Goal: Task Accomplishment & Management: Manage account settings

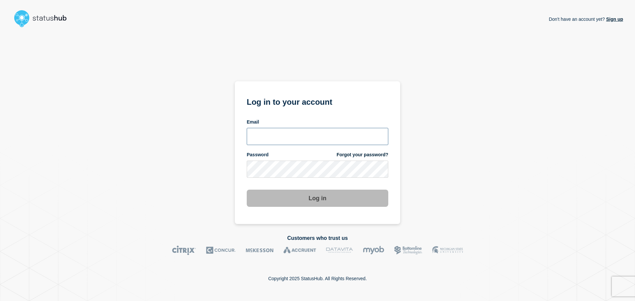
click at [279, 139] on input "email input" at bounding box center [317, 136] width 141 height 17
type input "[EMAIL_ADDRESS][DOMAIN_NAME]"
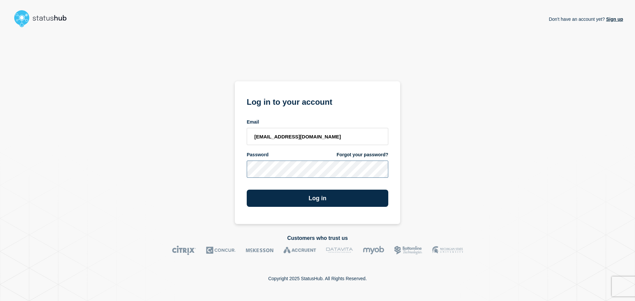
click at [247, 190] on button "Log in" at bounding box center [317, 198] width 141 height 17
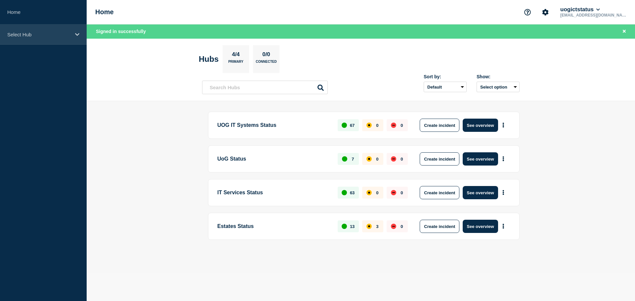
click at [72, 33] on div "Select Hub" at bounding box center [43, 34] width 87 height 20
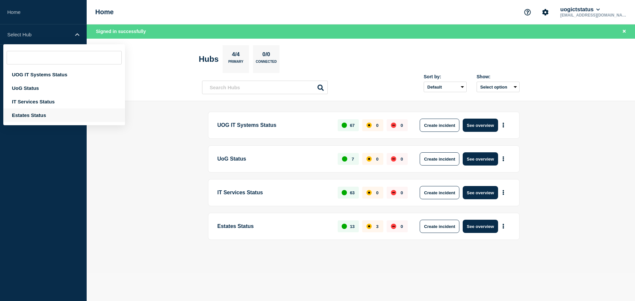
click at [26, 115] on div "Estates Status" at bounding box center [64, 115] width 122 height 14
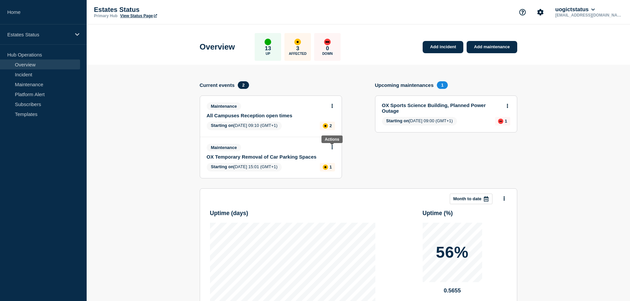
click at [334, 148] on button at bounding box center [332, 148] width 6 height 6
click at [348, 164] on link "View maintenance" at bounding box center [332, 163] width 38 height 5
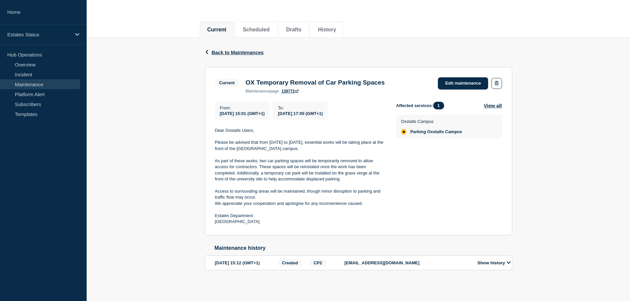
scroll to position [73, 0]
click at [504, 260] on button "Show history" at bounding box center [493, 263] width 37 height 6
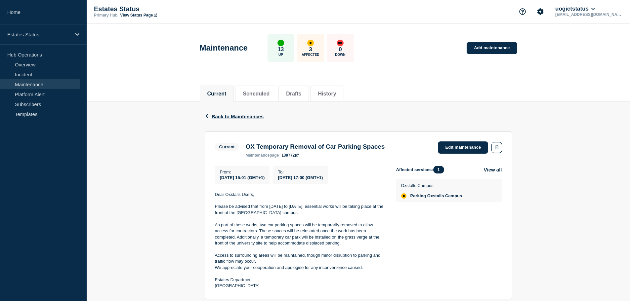
scroll to position [0, 0]
click at [424, 52] on div "Maintenance 13 Up 3 Affected 0 Down Add maintenance" at bounding box center [358, 46] width 332 height 40
click at [543, 11] on icon "Account settings" at bounding box center [540, 12] width 6 height 6
click at [567, 39] on link "Team Members" at bounding box center [567, 39] width 34 height 6
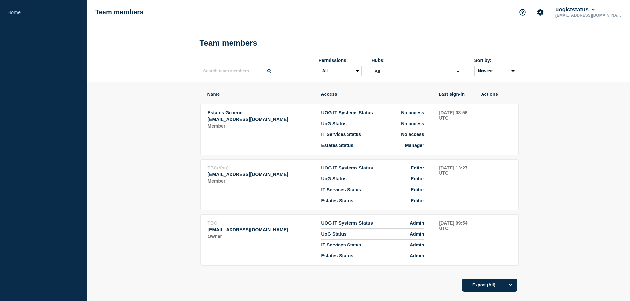
click at [582, 147] on section "Name Access Last sign-in Actions Estates Generic [EMAIL_ADDRESS][DOMAIN_NAME] M…" at bounding box center [358, 210] width 543 height 257
click at [594, 166] on section "Name Access Last sign-in Actions Estates Generic [EMAIL_ADDRESS][DOMAIN_NAME] M…" at bounding box center [358, 210] width 543 height 257
click at [526, 13] on icon "Support" at bounding box center [522, 12] width 7 height 7
click at [608, 76] on header "Team members Permissions: All Admin Manager Editor No access Hubs: All Loading.…" at bounding box center [358, 52] width 543 height 57
click at [595, 10] on icon at bounding box center [593, 10] width 4 height 4
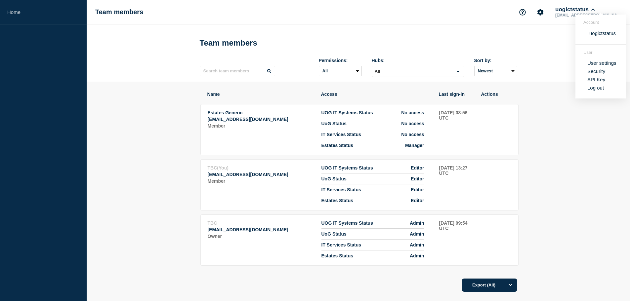
click at [602, 63] on link "User settings" at bounding box center [601, 63] width 29 height 6
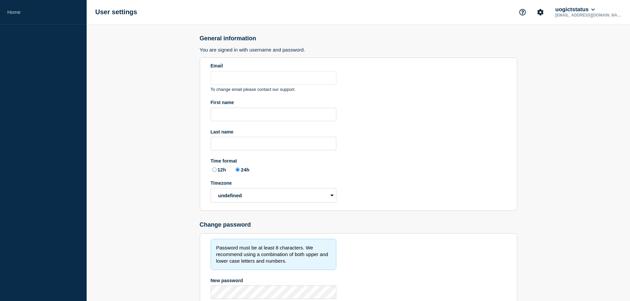
type input "[EMAIL_ADDRESS][DOMAIN_NAME]"
radio input "true"
select select "hub"
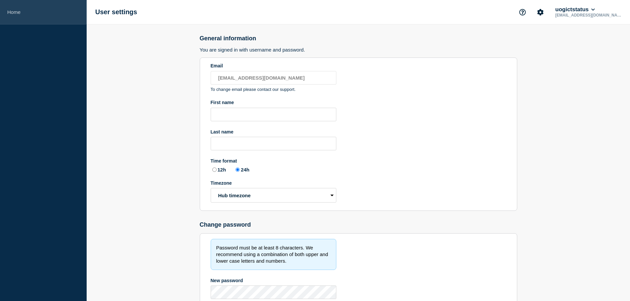
click at [14, 11] on link "Home" at bounding box center [43, 12] width 87 height 24
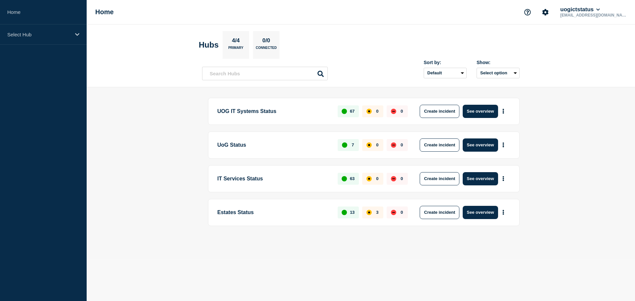
click at [121, 174] on main "UOG IT Systems Status 67 0 0 Create incident See overview UoG Status 7 0 0 Crea…" at bounding box center [361, 173] width 548 height 172
click at [618, 147] on main "UOG IT Systems Status 67 0 0 Create incident See overview UoG Status 7 0 0 Crea…" at bounding box center [361, 173] width 548 height 172
